Goal: Information Seeking & Learning: Find specific fact

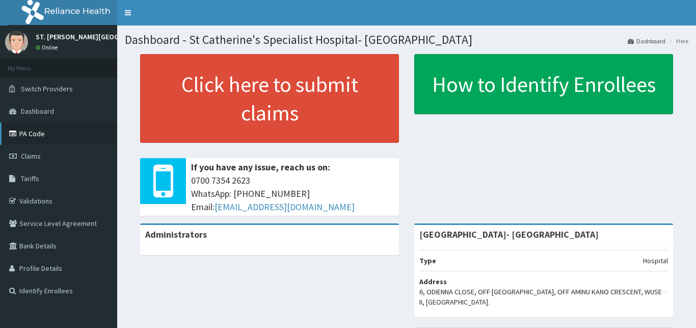
click at [50, 136] on link "PA Code" at bounding box center [58, 133] width 117 height 22
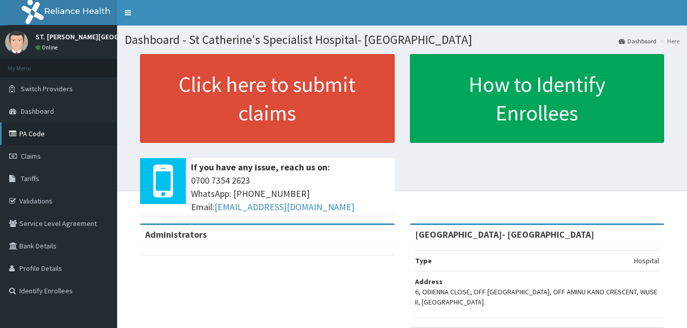
click at [21, 134] on link "PA Code" at bounding box center [58, 133] width 117 height 22
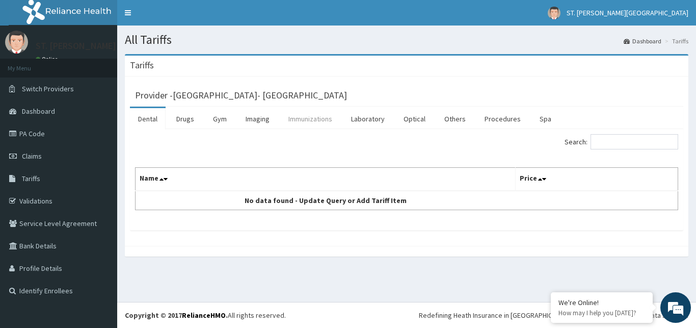
click at [317, 120] on link "Immunizations" at bounding box center [310, 118] width 60 height 21
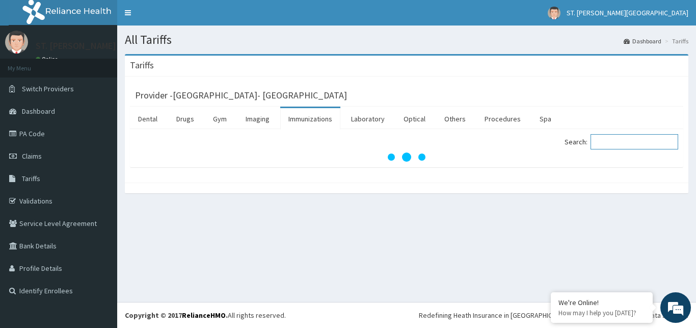
click at [626, 145] on input "Search:" at bounding box center [634, 141] width 88 height 15
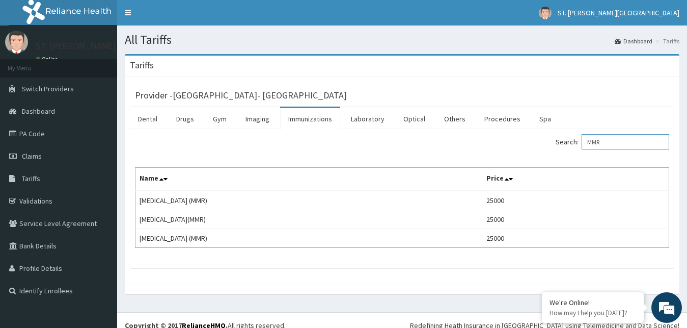
click at [616, 140] on input "MMR" at bounding box center [626, 141] width 88 height 15
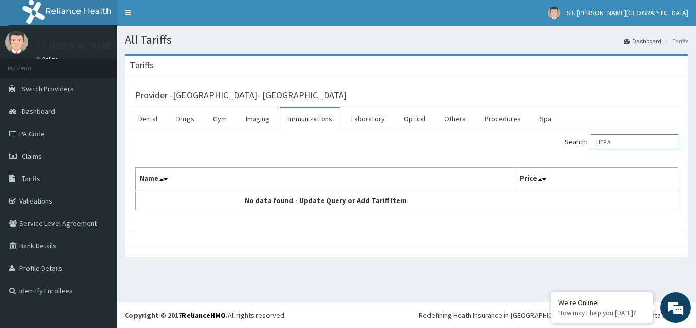
click at [616, 146] on input "HEP A" at bounding box center [634, 141] width 88 height 15
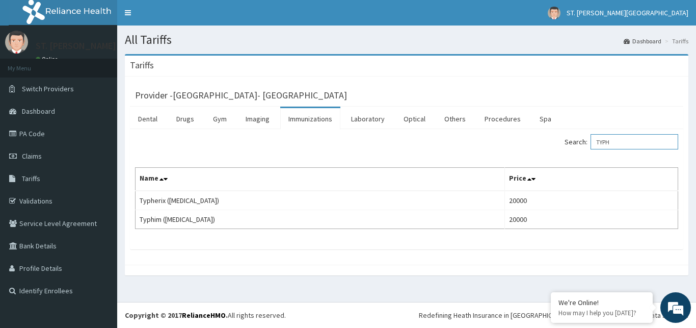
type input "TYPH"
